Goal: Transaction & Acquisition: Purchase product/service

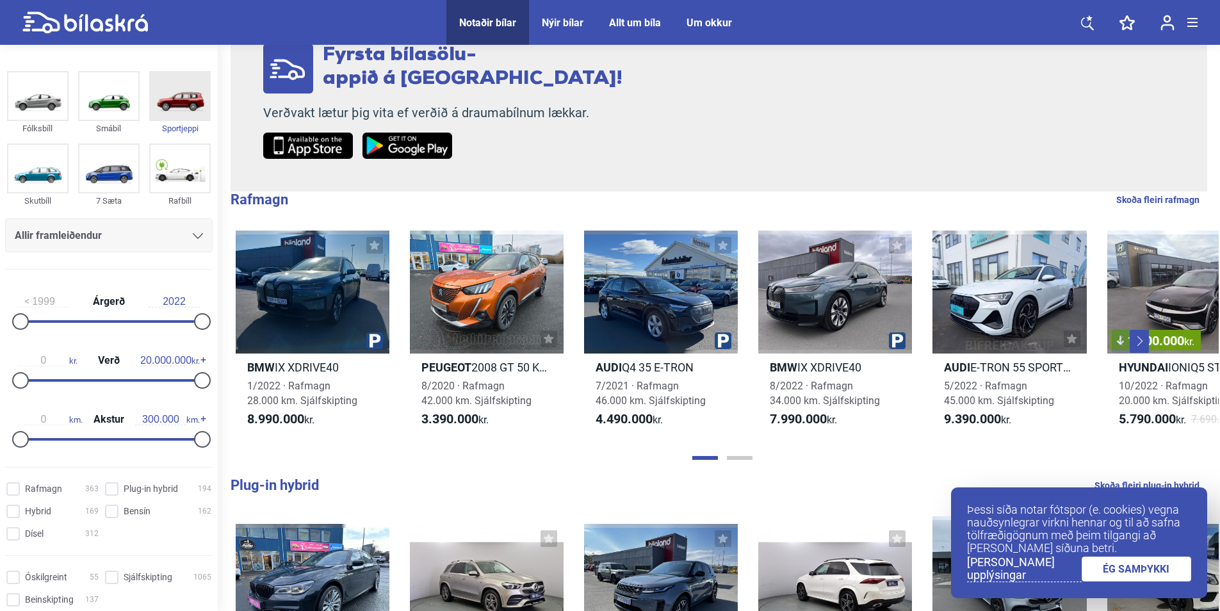
click at [174, 92] on img at bounding box center [180, 95] width 59 height 47
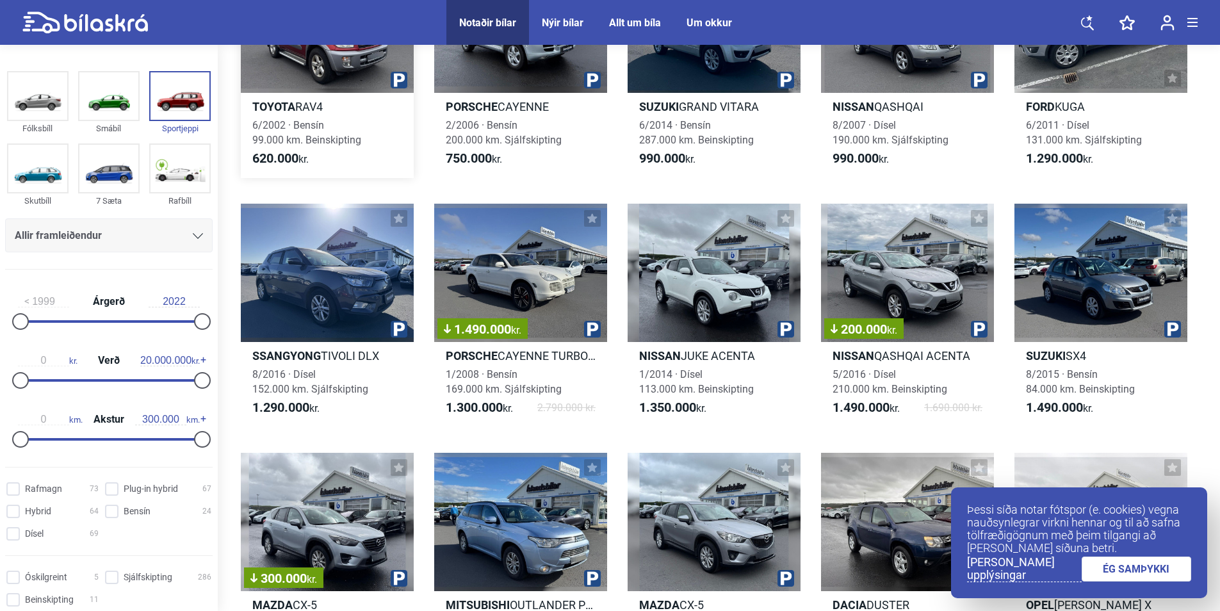
scroll to position [192, 0]
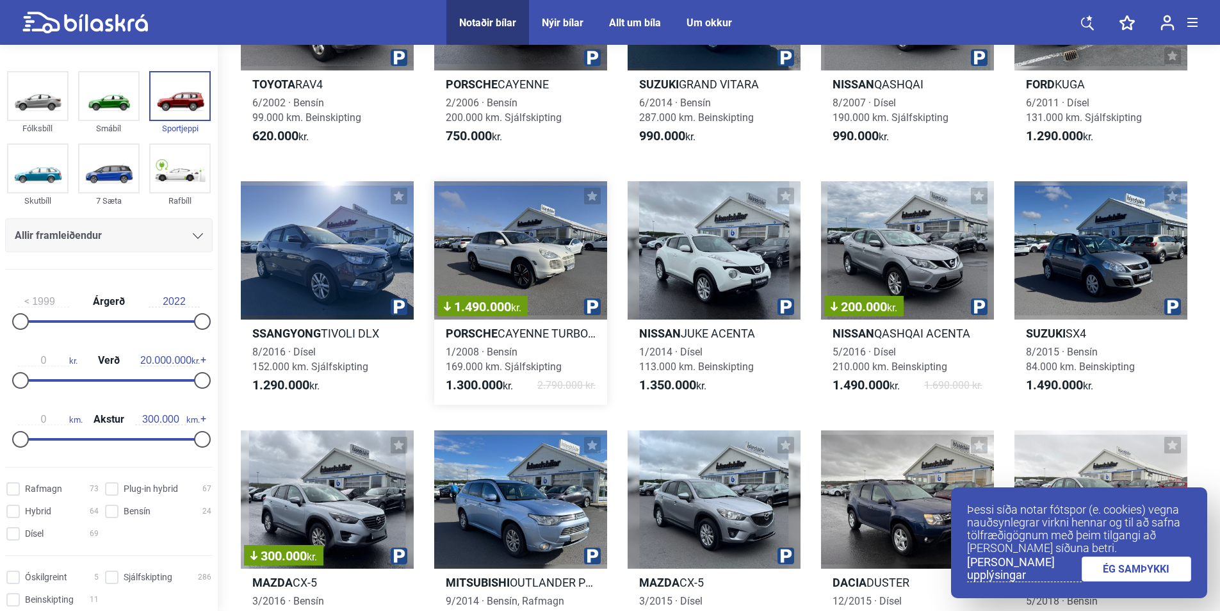
click at [476, 247] on div "1.490.000 kr." at bounding box center [520, 250] width 173 height 138
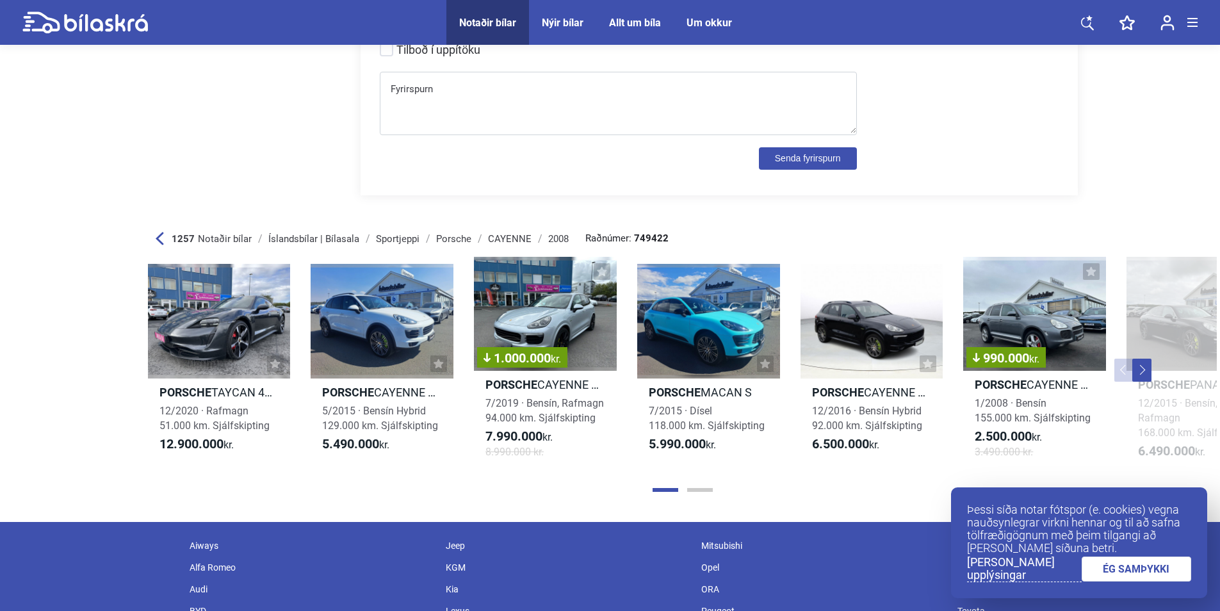
scroll to position [5125, 0]
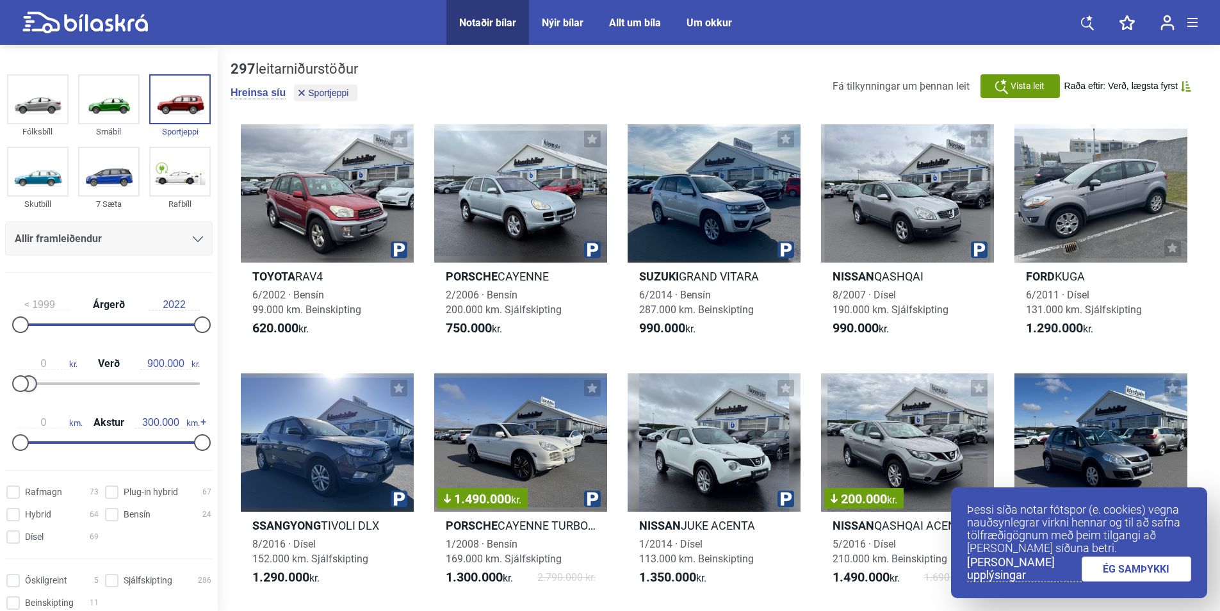
type input "1.000.000"
drag, startPoint x: 197, startPoint y: 379, endPoint x: 28, endPoint y: 402, distance: 170.0
click at [28, 402] on div "1999 Árgerð 2022 0 kr. Verð 1.000.000 kr. 0 km. Akstur 300.000 km." at bounding box center [109, 371] width 218 height 177
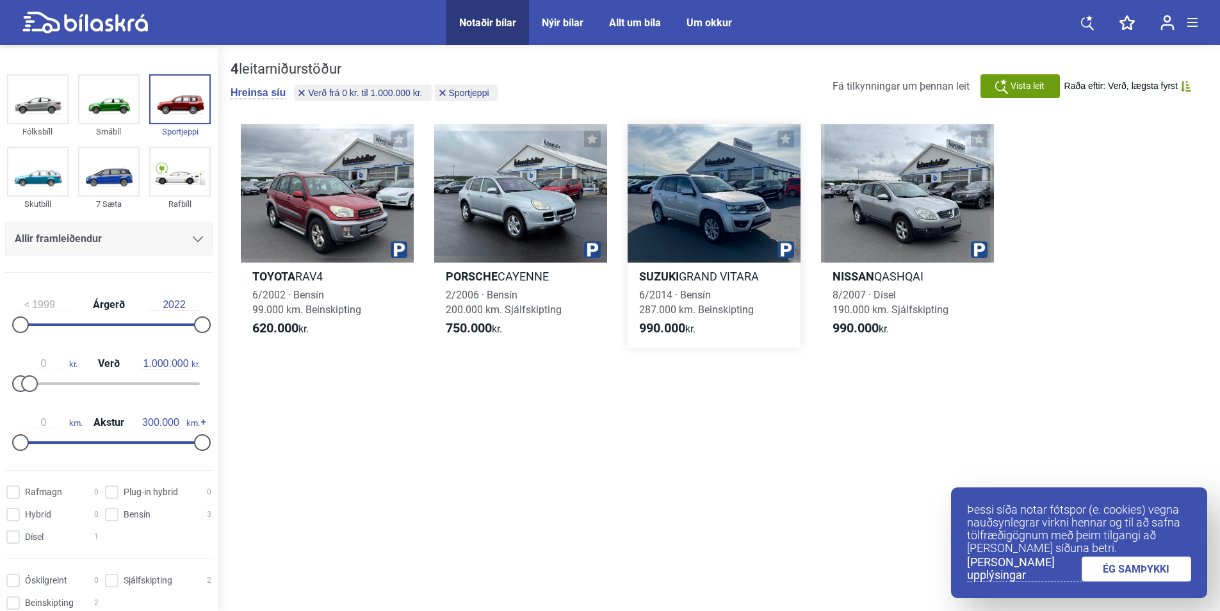
click at [696, 205] on div at bounding box center [714, 193] width 173 height 138
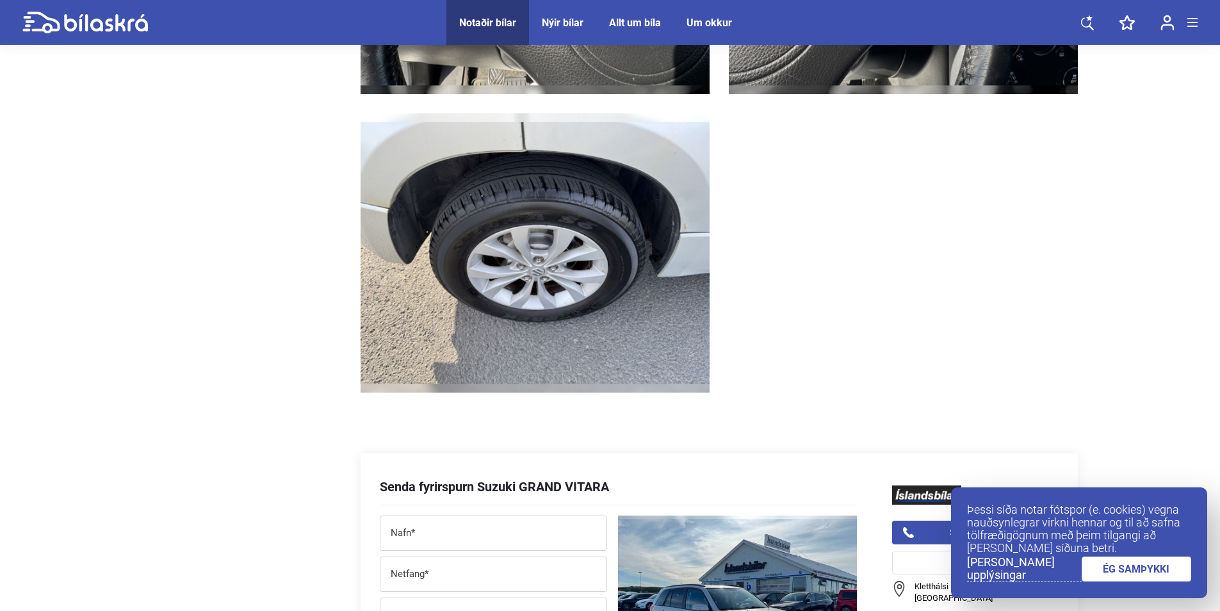
scroll to position [4420, 0]
